Goal: Entertainment & Leisure: Consume media (video, audio)

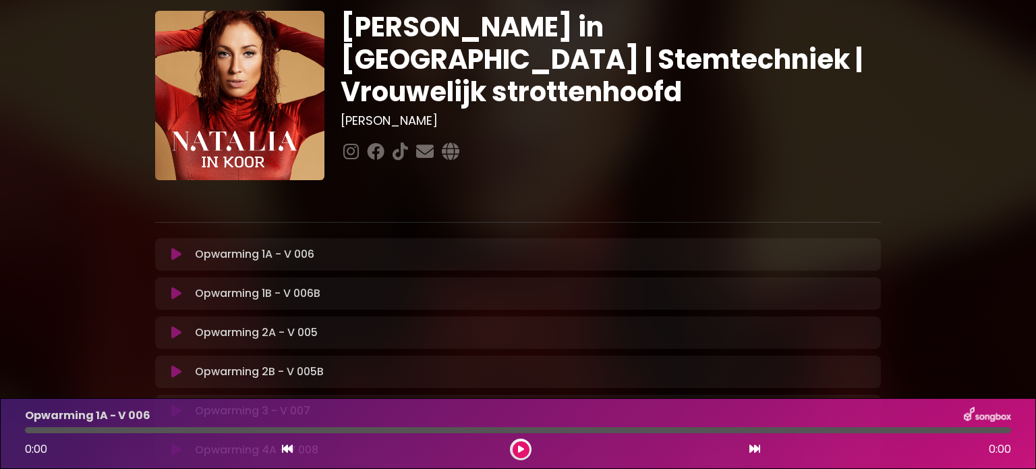
scroll to position [67, 0]
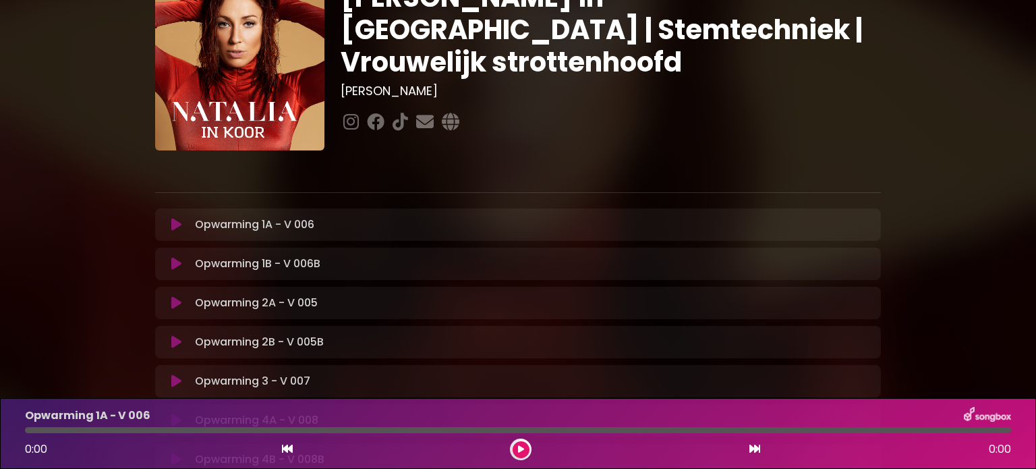
click at [179, 223] on icon at bounding box center [176, 224] width 10 height 13
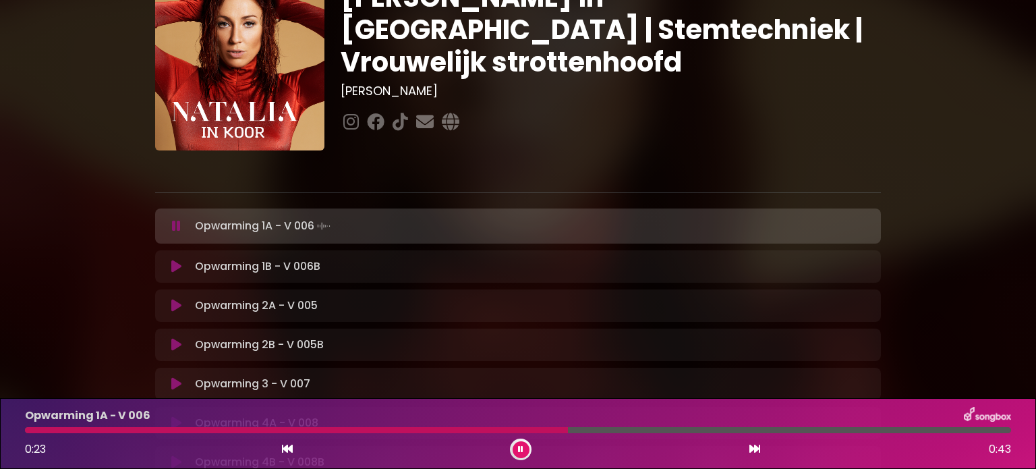
click at [519, 447] on icon at bounding box center [520, 449] width 5 height 8
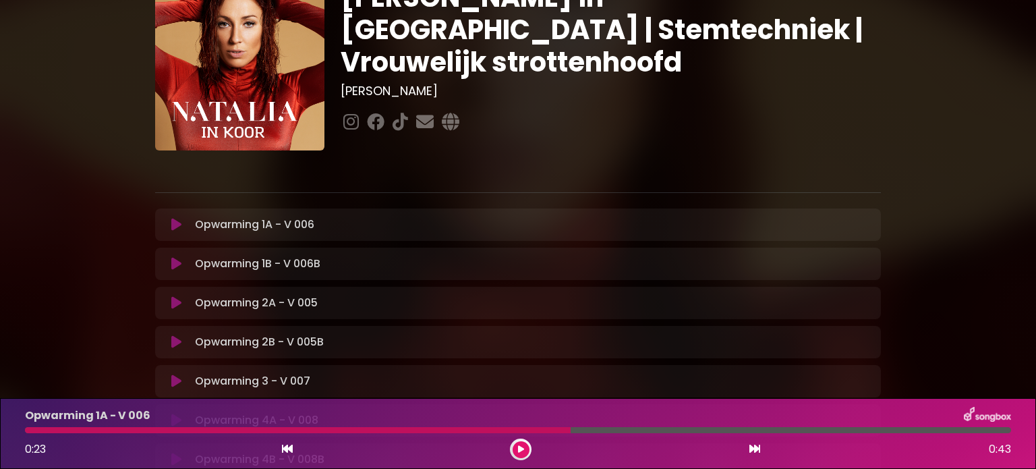
drag, startPoint x: 515, startPoint y: 453, endPoint x: 527, endPoint y: 445, distance: 14.6
click at [519, 450] on button at bounding box center [521, 449] width 17 height 17
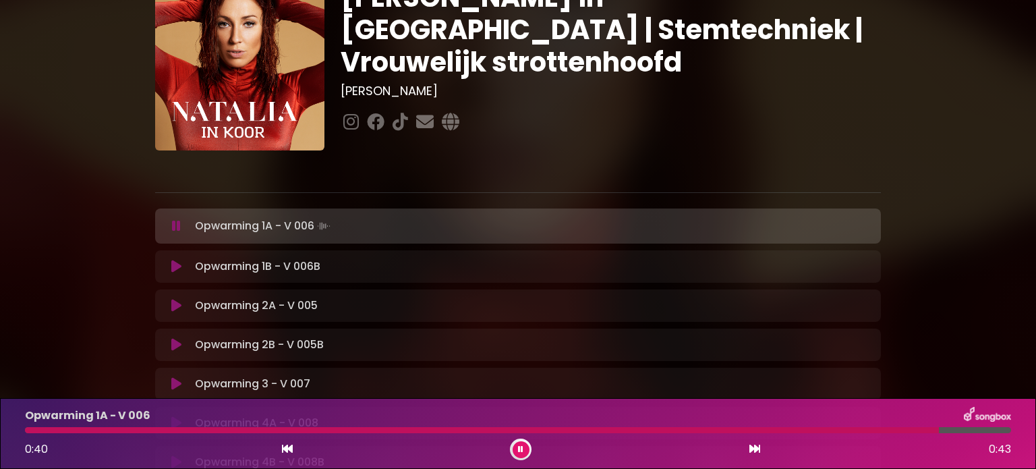
click at [170, 266] on button at bounding box center [176, 266] width 26 height 13
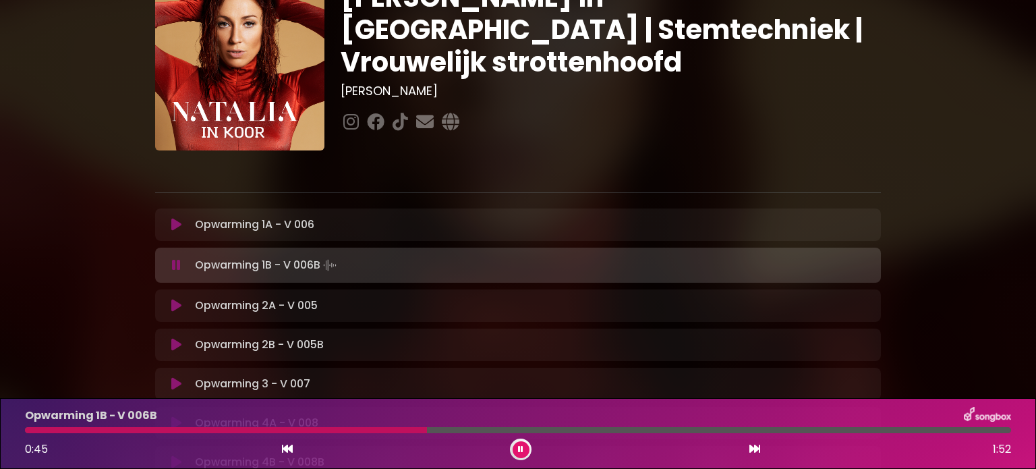
click at [206, 310] on p "Opwarming 2A - V 005 Loading Track..." at bounding box center [256, 305] width 123 height 16
click at [170, 306] on button at bounding box center [176, 305] width 26 height 13
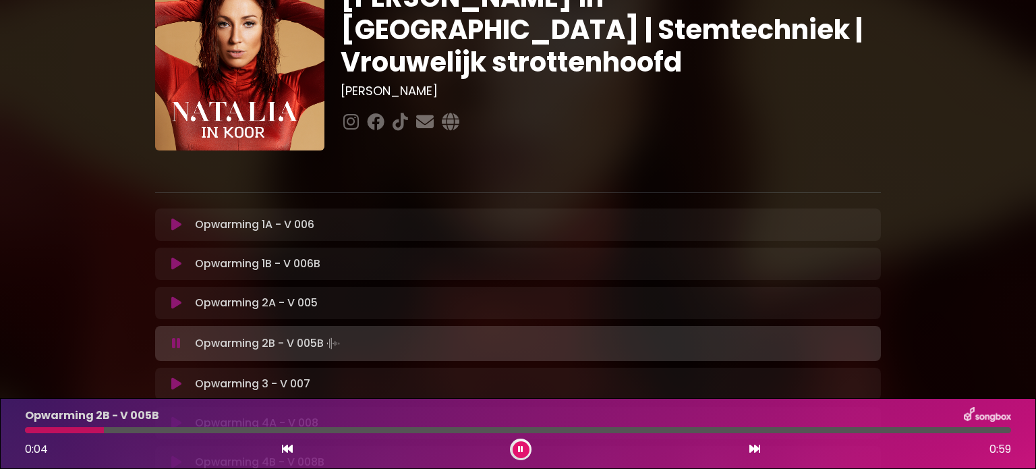
click at [193, 388] on div "Opwarming 3 - V 007 Loading Track..." at bounding box center [531, 384] width 683 height 16
click at [177, 380] on icon at bounding box center [176, 383] width 10 height 13
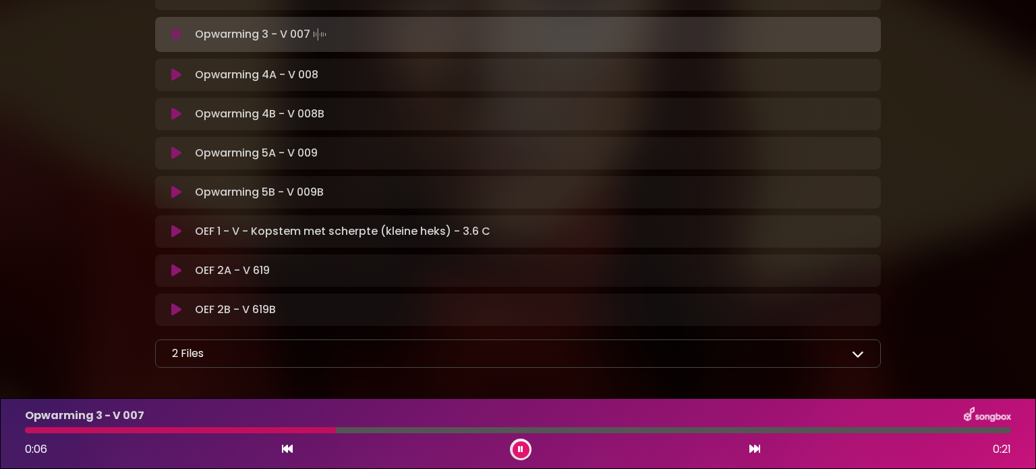
scroll to position [469, 0]
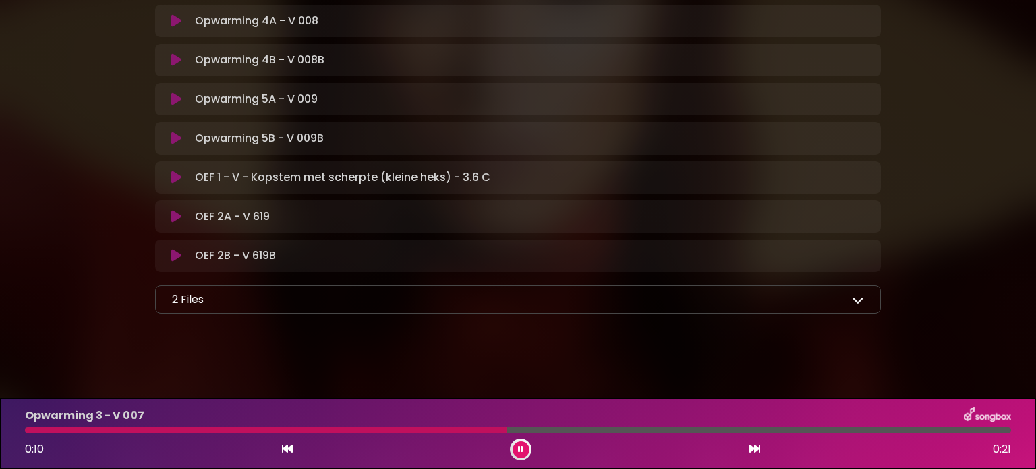
click at [854, 299] on icon at bounding box center [858, 299] width 12 height 12
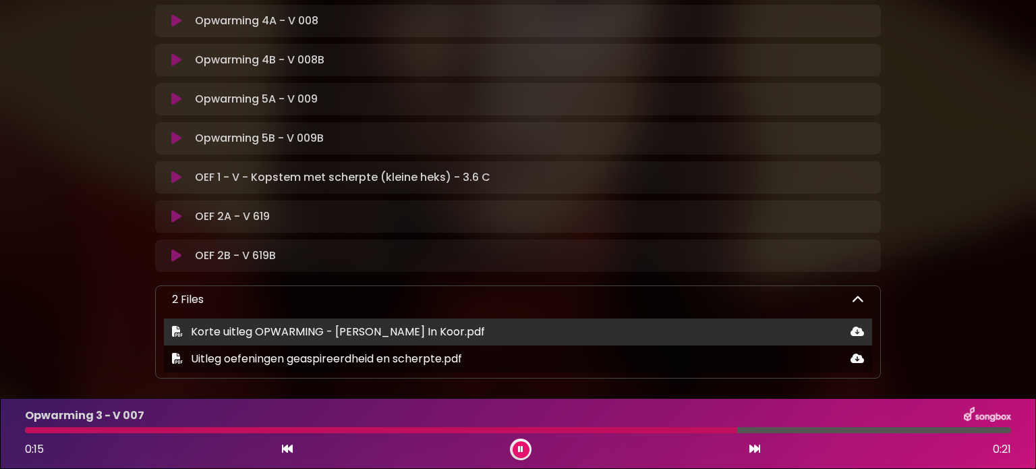
click at [252, 333] on span "Korte uitleg OPWARMING - [PERSON_NAME] In Koor.pdf" at bounding box center [338, 332] width 294 height 16
click at [172, 330] on icon at bounding box center [177, 331] width 11 height 11
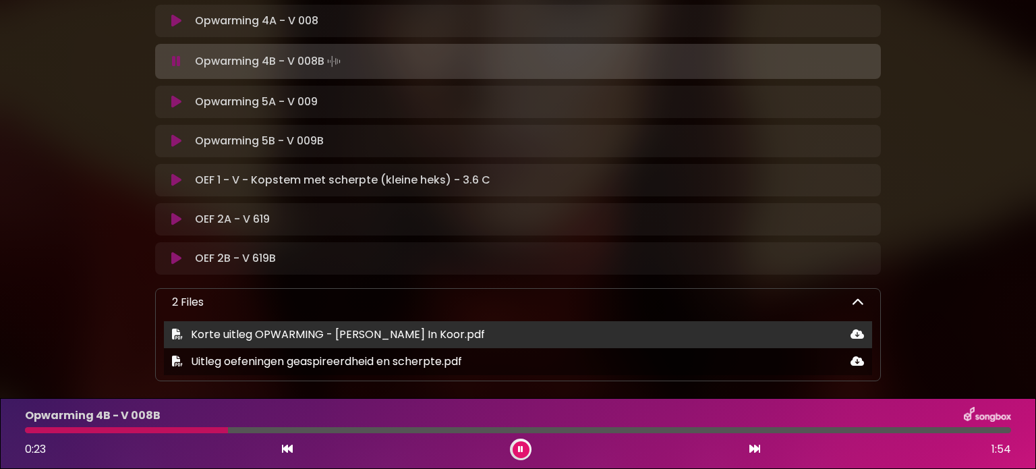
click at [857, 330] on icon at bounding box center [857, 333] width 13 height 11
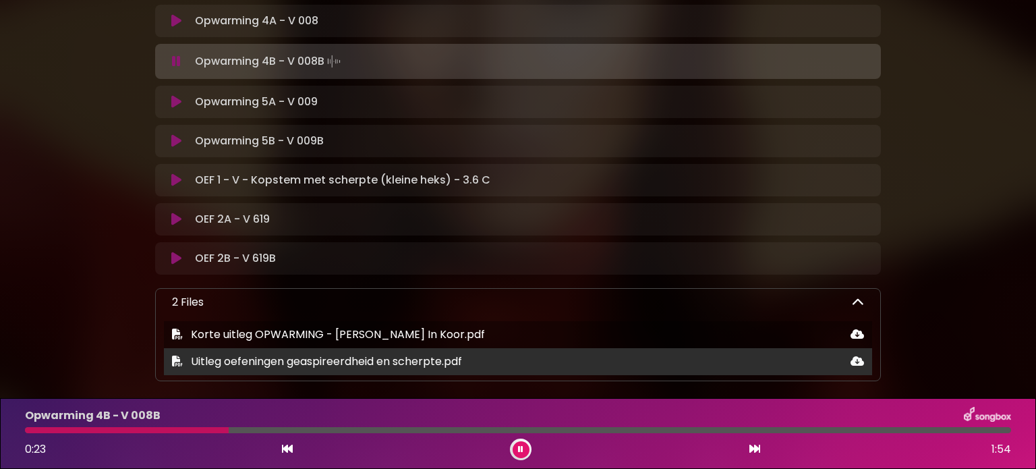
click at [855, 358] on icon at bounding box center [857, 360] width 13 height 11
